Goal: Register for event/course

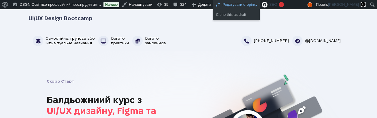
click at [232, 4] on link "Редагувати сторінку" at bounding box center [236, 4] width 47 height 9
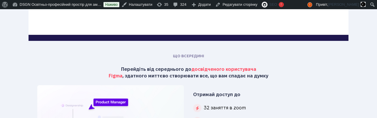
scroll to position [749, 0]
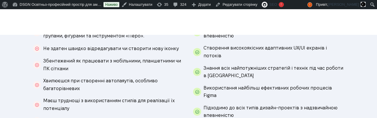
scroll to position [308, 0]
